Goal: Share content

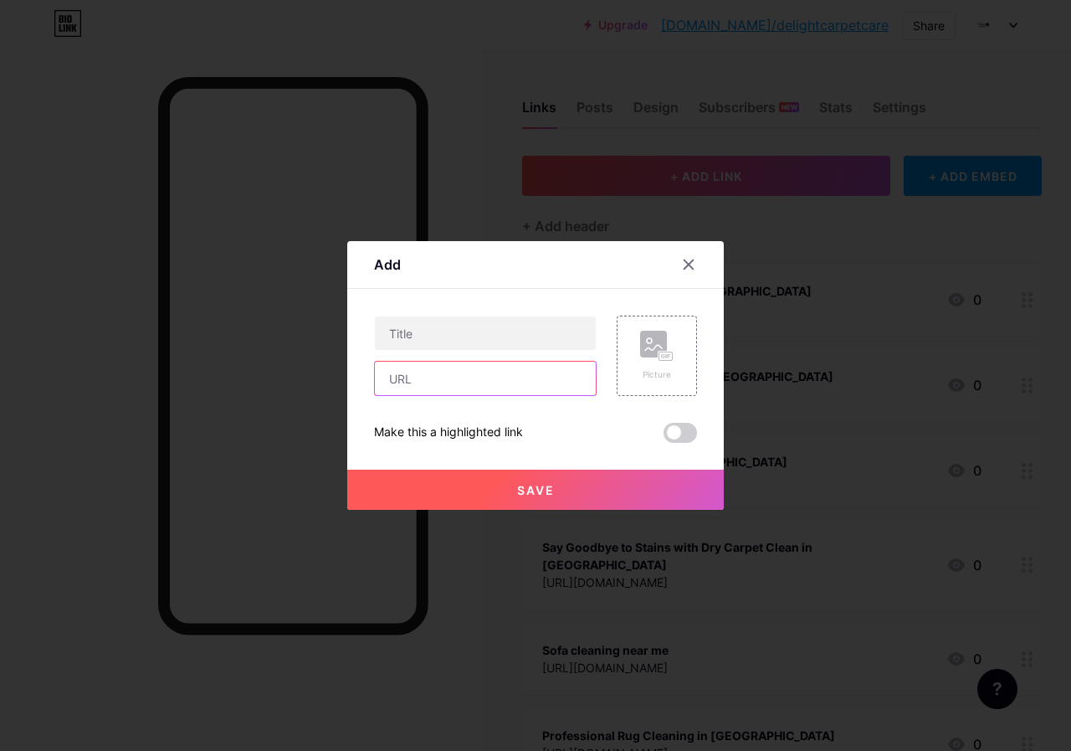
click at [482, 378] on input "text" at bounding box center [485, 378] width 221 height 33
paste input "[URL][DOMAIN_NAME]"
type input "[URL][DOMAIN_NAME]"
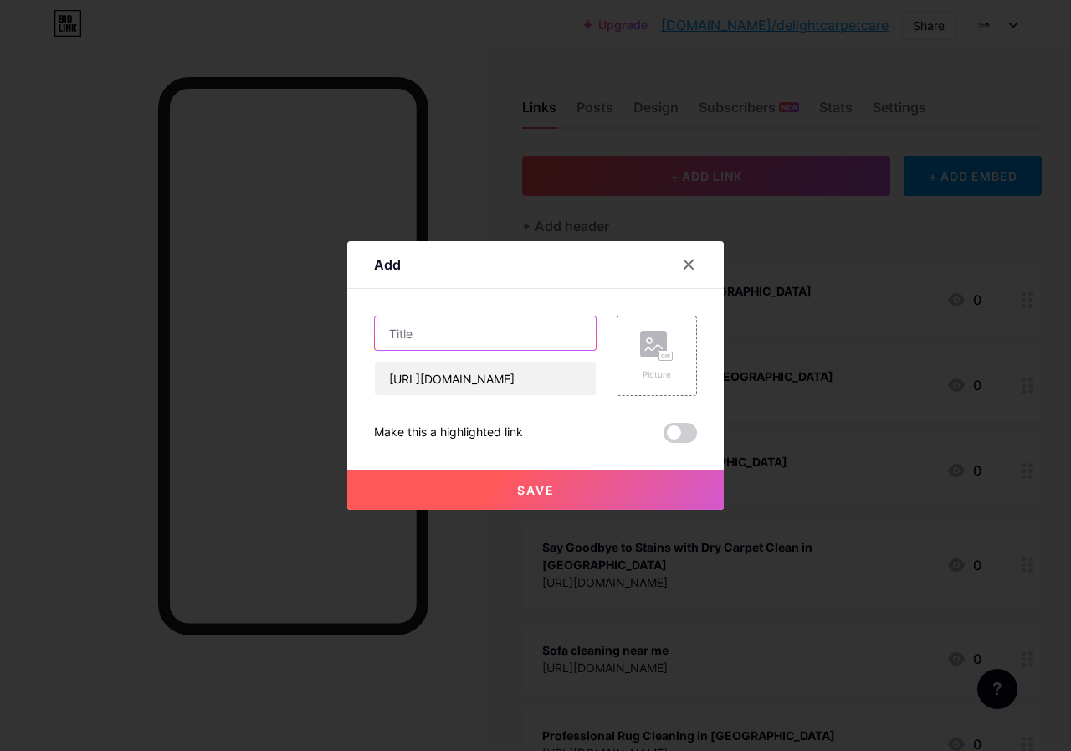
click at [467, 339] on input "text" at bounding box center [485, 332] width 221 height 33
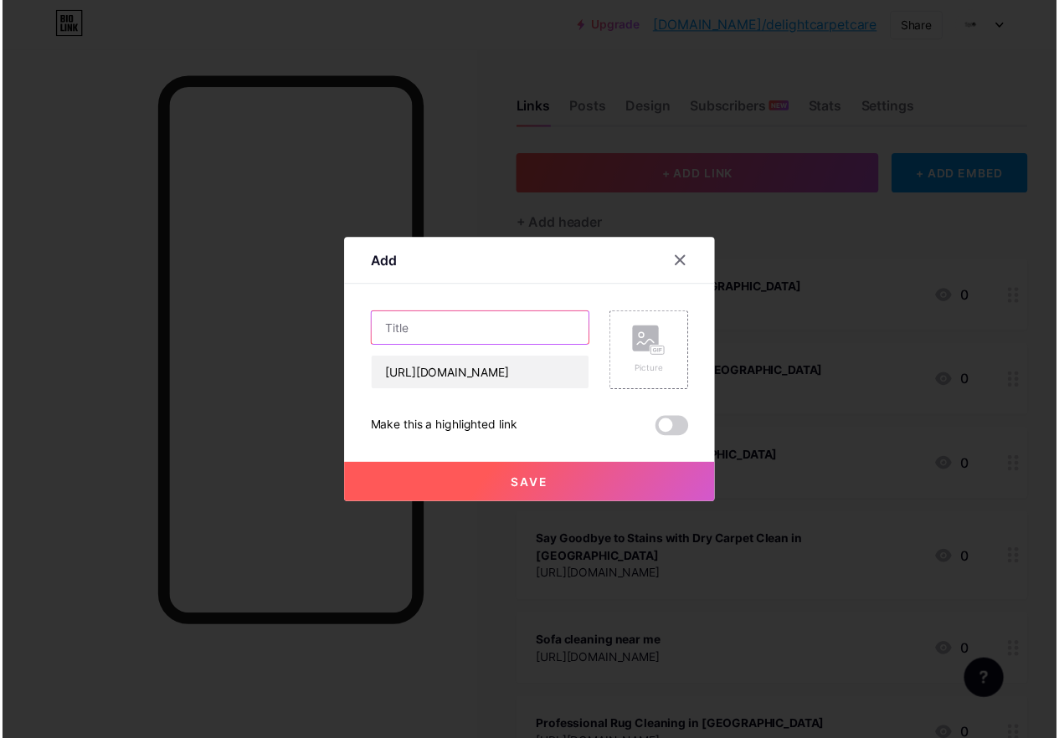
scroll to position [0, 0]
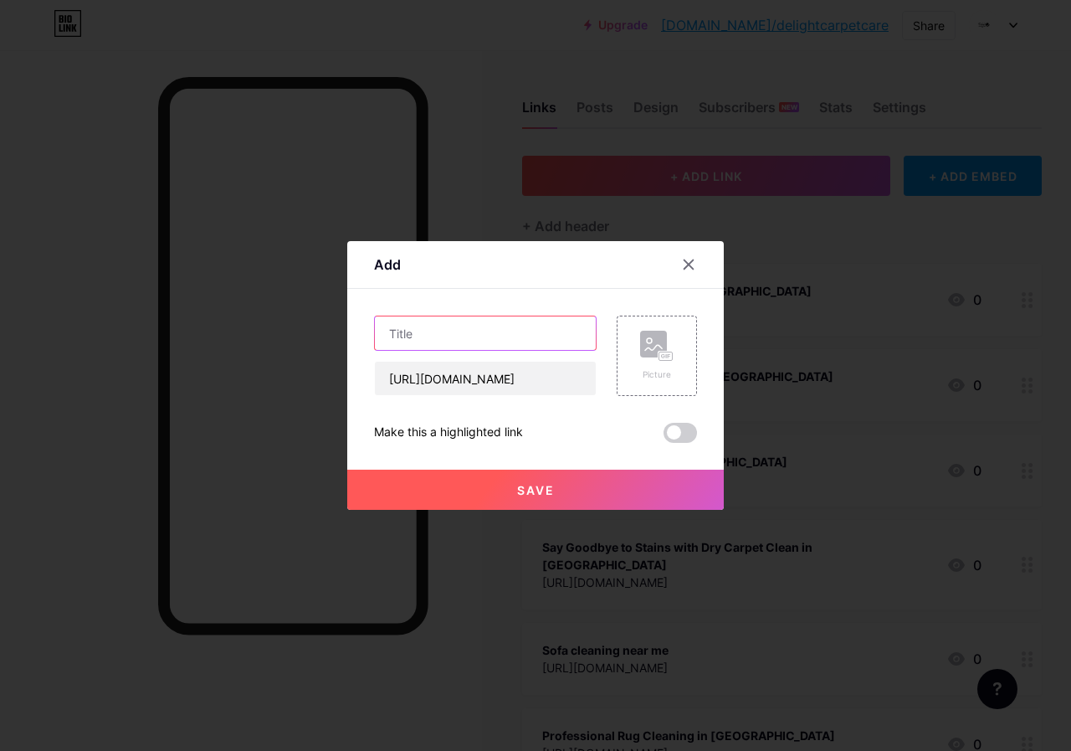
paste input "Dry Carpet Clean [GEOGRAPHIC_DATA]"
type input "Dry Carpet Clean [GEOGRAPHIC_DATA]"
click at [534, 486] on span "Save" at bounding box center [536, 490] width 38 height 14
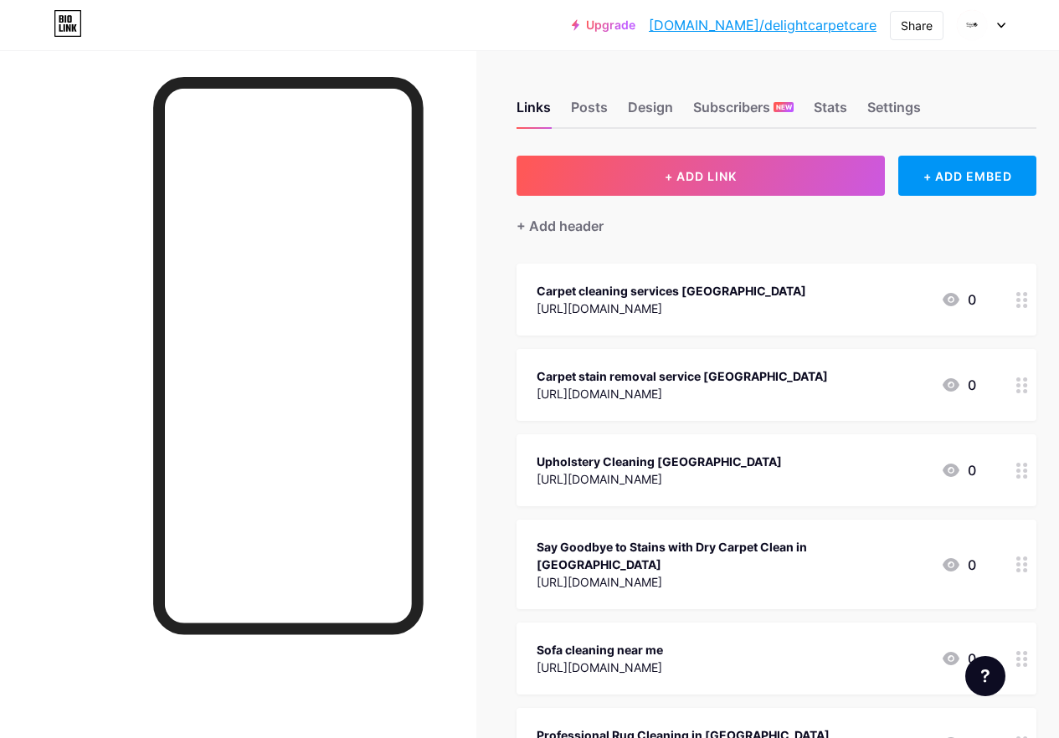
click at [884, 36] on div "Upgrade [DOMAIN_NAME]/deligh... [DOMAIN_NAME]/delightcarpetcare Share Switch ac…" at bounding box center [789, 25] width 434 height 30
click at [902, 35] on div "Share" at bounding box center [917, 25] width 54 height 29
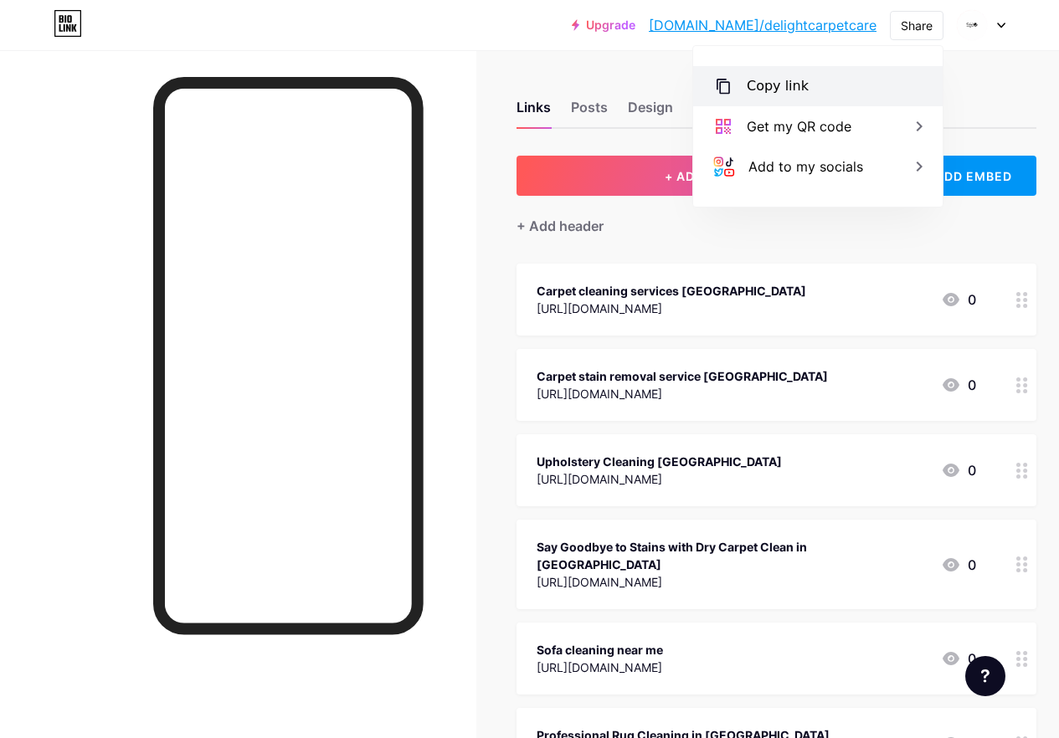
click at [775, 87] on div "Copy link" at bounding box center [778, 86] width 62 height 20
